Goal: Navigation & Orientation: Find specific page/section

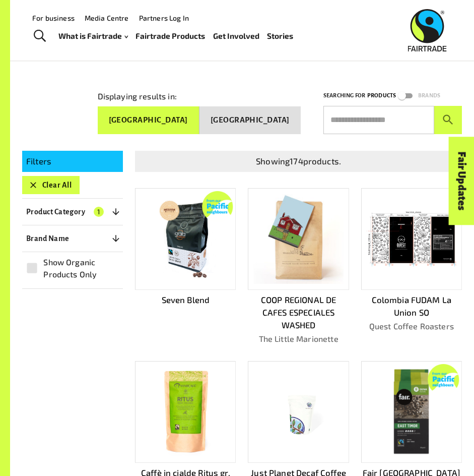
click at [284, 19] on div "For business Media Centre Partners Log In" at bounding box center [242, 18] width 440 height 12
click at [106, 19] on link "Media Centre" at bounding box center [107, 18] width 44 height 9
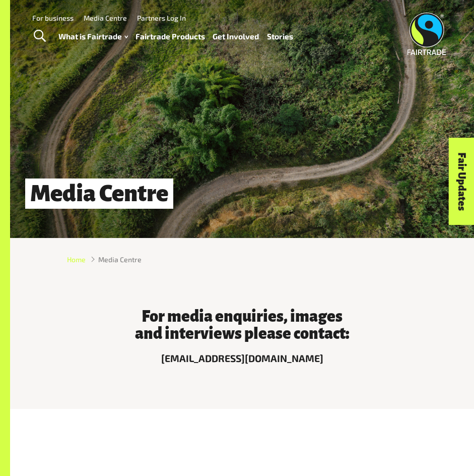
click at [79, 254] on span "Home" at bounding box center [76, 259] width 19 height 11
